Goal: Task Accomplishment & Management: Use online tool/utility

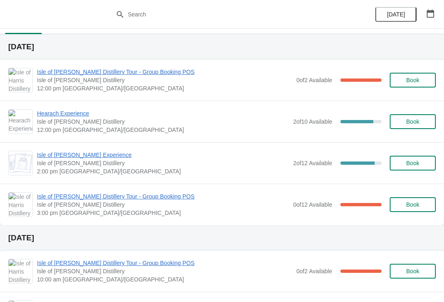
scroll to position [16, 0]
click at [82, 123] on span "Isle of [PERSON_NAME] Distillery" at bounding box center [163, 122] width 252 height 8
click at [147, 76] on span "Isle of [PERSON_NAME] Distillery Tour - Group Booking POS" at bounding box center [164, 72] width 255 height 8
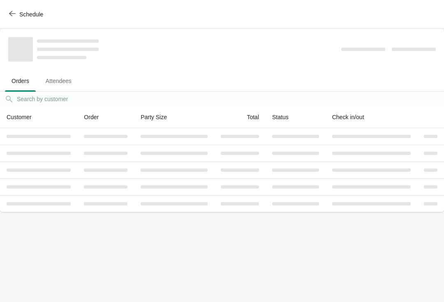
scroll to position [0, 0]
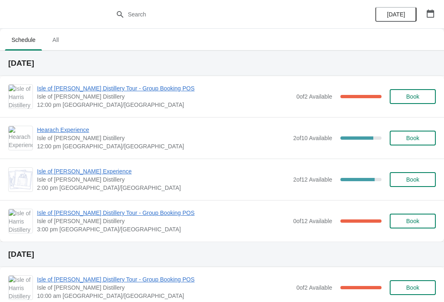
click at [431, 14] on icon "button" at bounding box center [430, 13] width 8 height 8
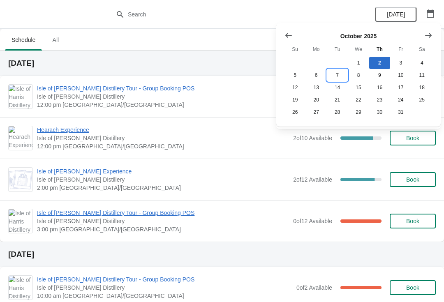
click at [342, 76] on button "7" at bounding box center [337, 75] width 21 height 12
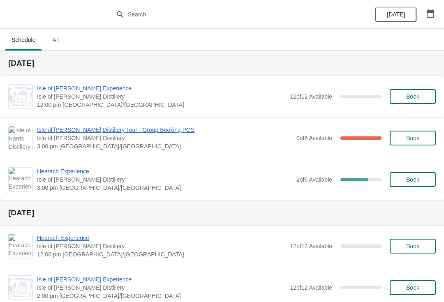
click at [88, 169] on span "Hearach Experience" at bounding box center [164, 171] width 255 height 8
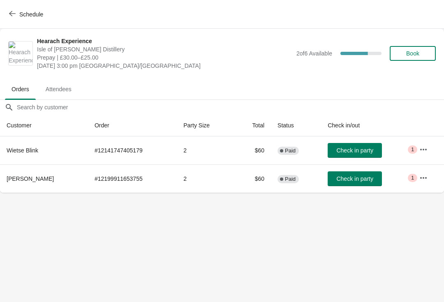
click at [17, 18] on button "Schedule" at bounding box center [27, 14] width 46 height 15
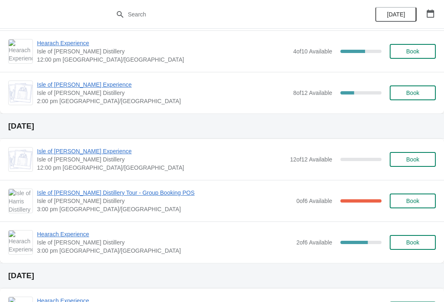
scroll to position [568, 0]
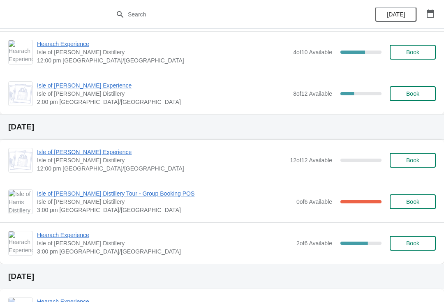
click at [159, 196] on span "Isle of [PERSON_NAME] Distillery Tour - Group Booking POS" at bounding box center [164, 193] width 255 height 8
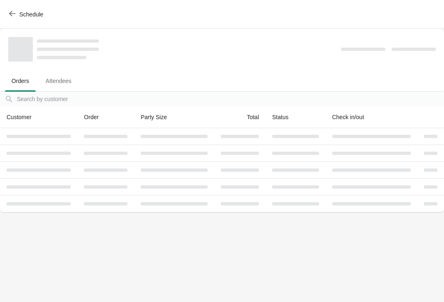
scroll to position [0, 0]
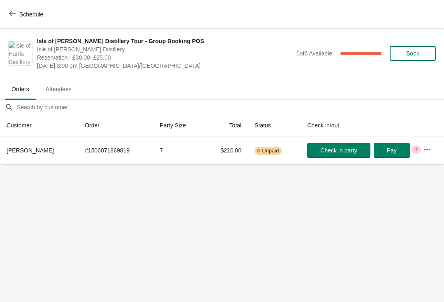
click at [12, 16] on icon "button" at bounding box center [12, 13] width 7 height 7
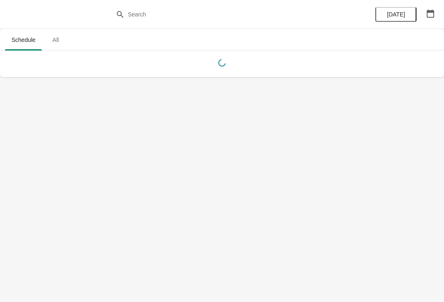
click at [429, 16] on icon "button" at bounding box center [430, 13] width 8 height 8
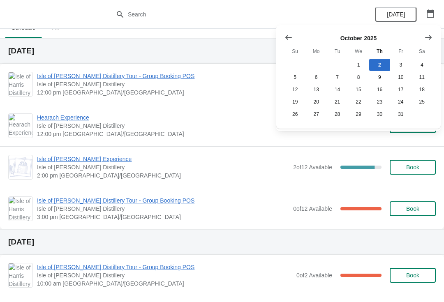
scroll to position [20, 0]
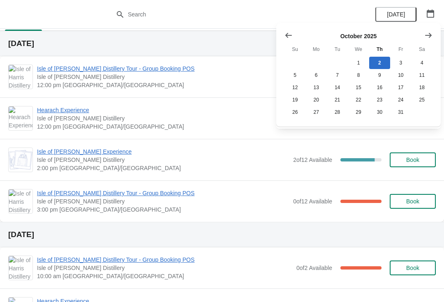
click at [422, 41] on button "Show next month, November 2025" at bounding box center [428, 35] width 15 height 15
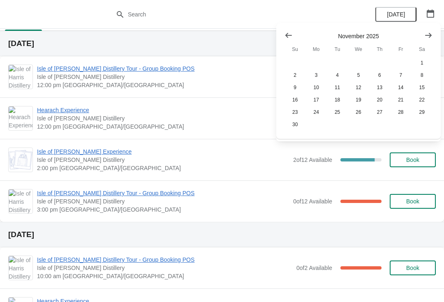
click at [290, 39] on icon "Show previous month, October 2025" at bounding box center [288, 35] width 8 height 8
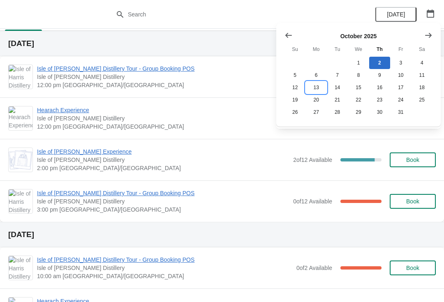
click at [315, 90] on button "13" at bounding box center [315, 87] width 21 height 12
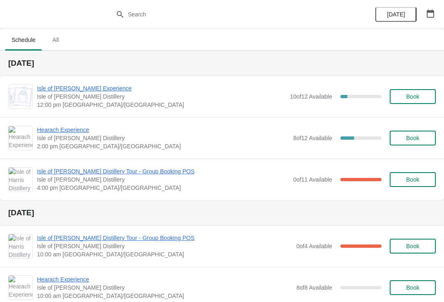
click at [76, 129] on span "Hearach Experience" at bounding box center [163, 130] width 252 height 8
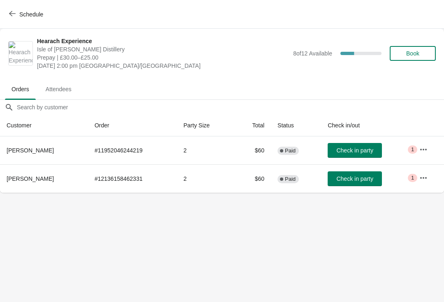
click at [10, 21] on button "Schedule" at bounding box center [27, 14] width 46 height 15
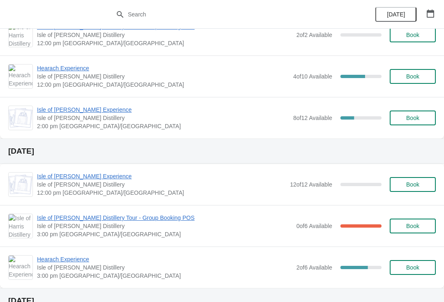
scroll to position [545, 0]
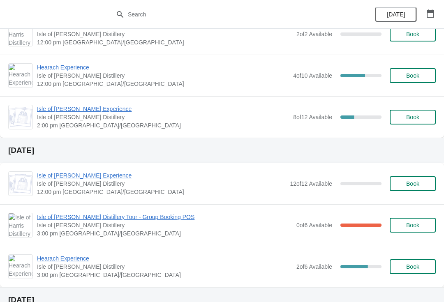
click at [162, 219] on span "Isle of [PERSON_NAME] Distillery Tour - Group Booking POS" at bounding box center [164, 217] width 255 height 8
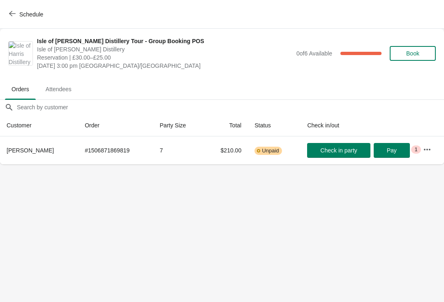
click at [15, 21] on button "Schedule" at bounding box center [27, 14] width 46 height 15
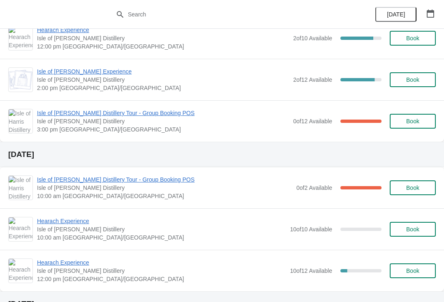
scroll to position [121, 0]
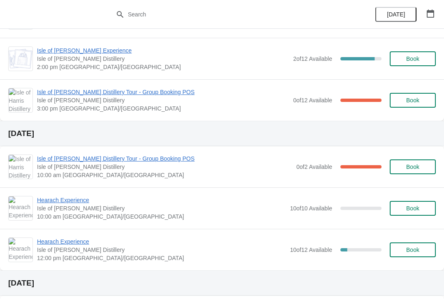
click at [55, 245] on span "Hearach Experience" at bounding box center [161, 242] width 249 height 8
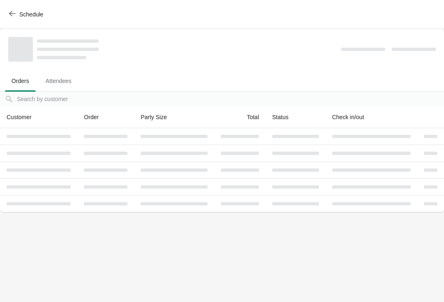
click at [14, 17] on span "button" at bounding box center [12, 14] width 7 height 8
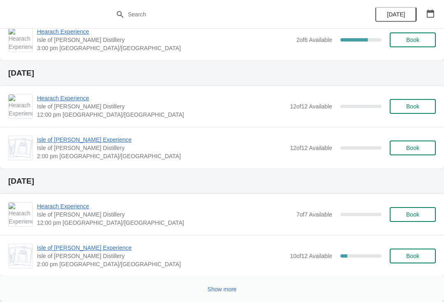
scroll to position [772, 0]
click at [427, 14] on icon "button" at bounding box center [430, 13] width 8 height 8
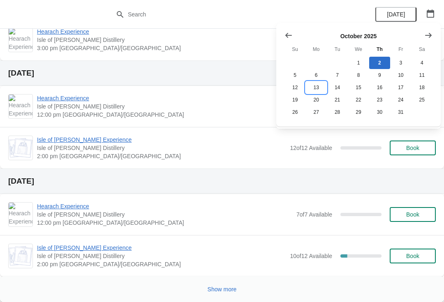
click at [317, 89] on button "13" at bounding box center [315, 87] width 21 height 12
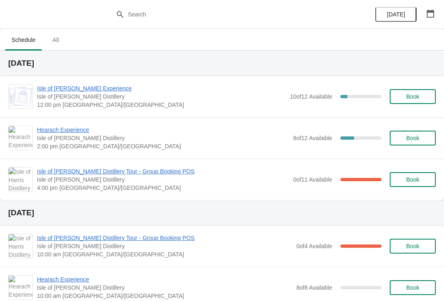
scroll to position [0, 0]
click at [426, 15] on icon "button" at bounding box center [430, 13] width 8 height 8
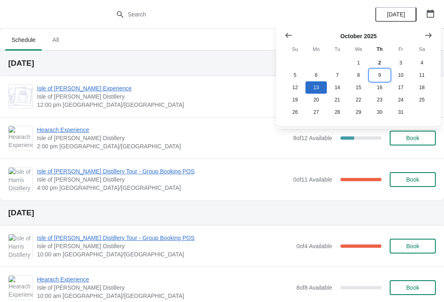
click at [380, 74] on button "9" at bounding box center [379, 75] width 21 height 12
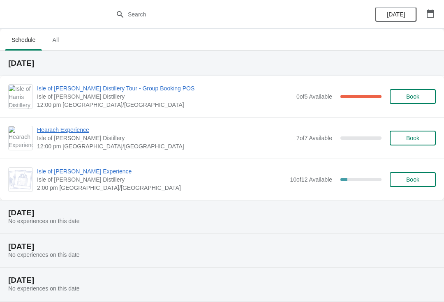
click at [431, 15] on icon "button" at bounding box center [430, 13] width 8 height 8
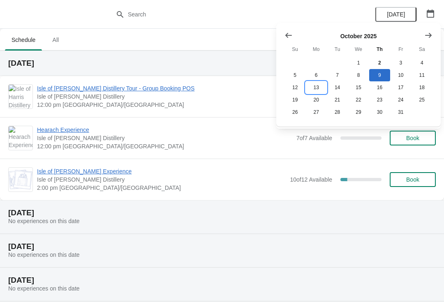
click at [317, 86] on button "13" at bounding box center [315, 87] width 21 height 12
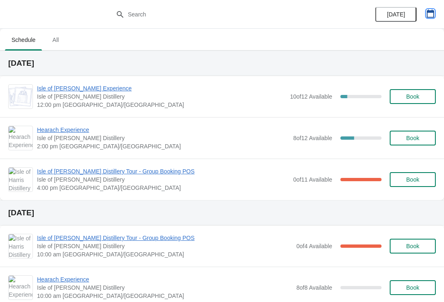
click at [431, 13] on icon "button" at bounding box center [430, 13] width 8 height 8
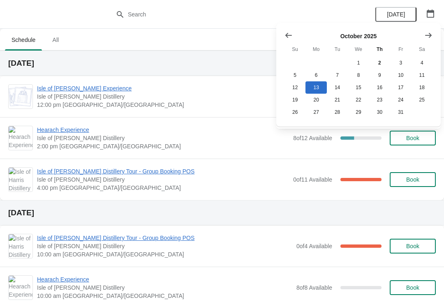
click at [295, 35] on button "Show previous month, September 2025" at bounding box center [288, 35] width 15 height 15
click at [435, 35] on button "Show next month, October 2025" at bounding box center [428, 35] width 15 height 15
click at [338, 78] on button "7" at bounding box center [337, 75] width 21 height 12
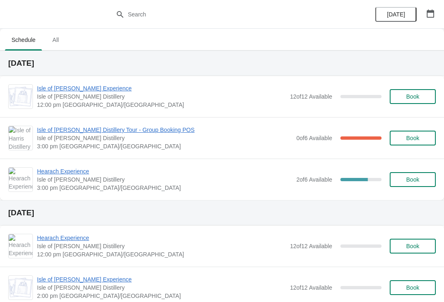
click at [157, 134] on span "Isle of [PERSON_NAME] Distillery Tour - Group Booking POS" at bounding box center [164, 130] width 255 height 8
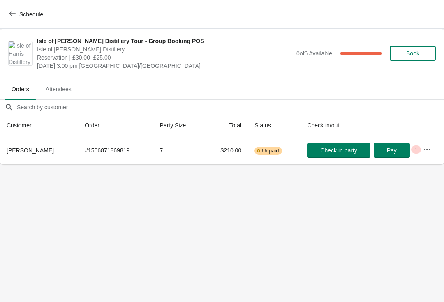
click at [433, 152] on button "button" at bounding box center [427, 149] width 15 height 15
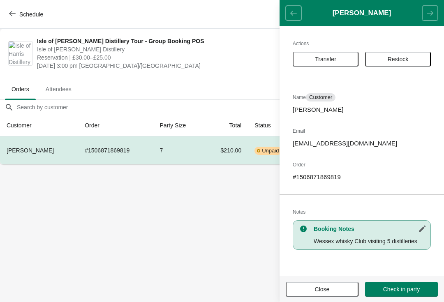
click at [340, 60] on span "Transfer" at bounding box center [325, 59] width 51 height 7
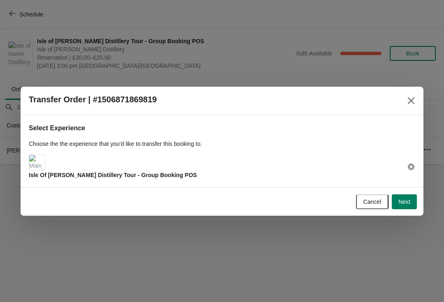
click at [40, 164] on img at bounding box center [37, 163] width 16 height 16
click at [406, 200] on span "Next" at bounding box center [404, 201] width 12 height 7
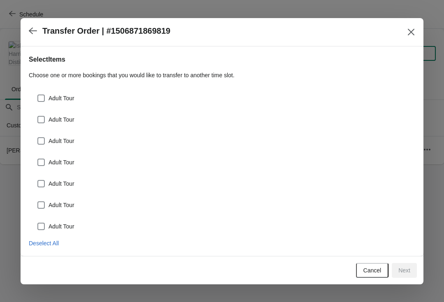
click at [50, 244] on span "Deselect All" at bounding box center [44, 243] width 30 height 7
click at [54, 95] on span "Adult Tour" at bounding box center [61, 98] width 26 height 8
click at [38, 95] on input "Adult Tour" at bounding box center [37, 95] width 0 height 0
checkbox input "true"
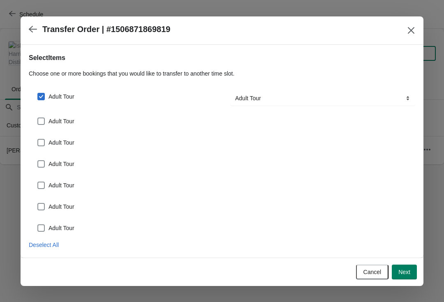
click at [62, 120] on span "Adult Tour" at bounding box center [61, 121] width 26 height 8
click at [38, 118] on input "Adult Tour" at bounding box center [37, 118] width 0 height 0
checkbox input "true"
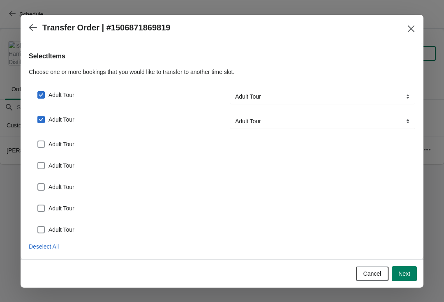
click at [66, 148] on label "Adult Tour" at bounding box center [55, 144] width 37 height 12
click at [38, 141] on input "Adult Tour" at bounding box center [37, 141] width 0 height 0
checkbox input "true"
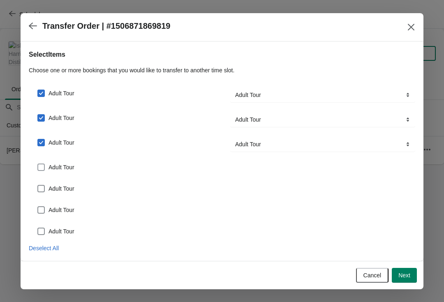
click at [68, 169] on span "Adult Tour" at bounding box center [61, 167] width 26 height 8
click at [38, 164] on input "Adult Tour" at bounding box center [37, 164] width 0 height 0
checkbox input "true"
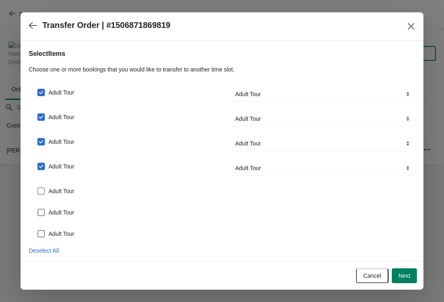
click at [66, 189] on span "Adult Tour" at bounding box center [61, 191] width 26 height 8
click at [38, 188] on input "Adult Tour" at bounding box center [37, 187] width 0 height 0
checkbox input "true"
click at [64, 215] on span "Adult Tour" at bounding box center [61, 216] width 26 height 8
click at [38, 212] on input "Adult Tour" at bounding box center [37, 212] width 0 height 0
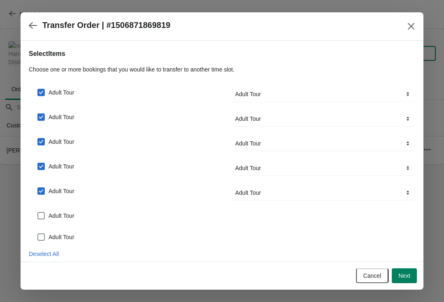
checkbox input "true"
click at [63, 232] on div "Adult Tour" at bounding box center [222, 237] width 386 height 18
click at [67, 245] on label "Adult Tour" at bounding box center [55, 241] width 37 height 12
click at [38, 237] on input "Adult Tour" at bounding box center [37, 237] width 0 height 0
checkbox input "true"
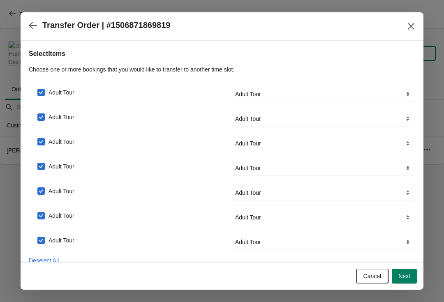
click at [405, 275] on span "Next" at bounding box center [404, 276] width 12 height 7
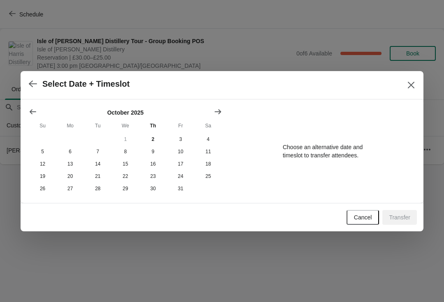
click at [219, 109] on icon "Show next month, November 2025" at bounding box center [218, 112] width 8 height 8
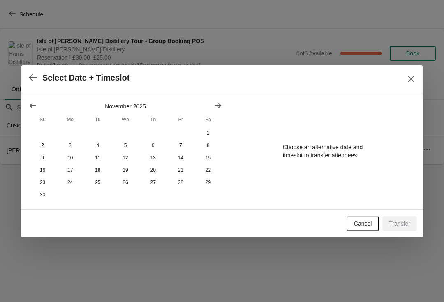
click at [29, 107] on icon "Show previous month, October 2025" at bounding box center [33, 106] width 8 height 8
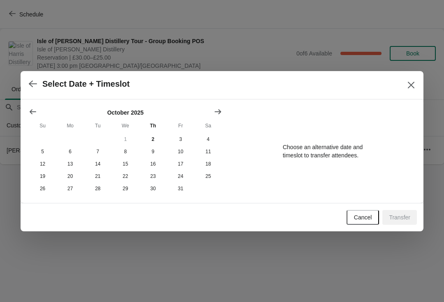
click at [414, 86] on icon "Close" at bounding box center [411, 85] width 8 height 8
